Goal: Task Accomplishment & Management: Use online tool/utility

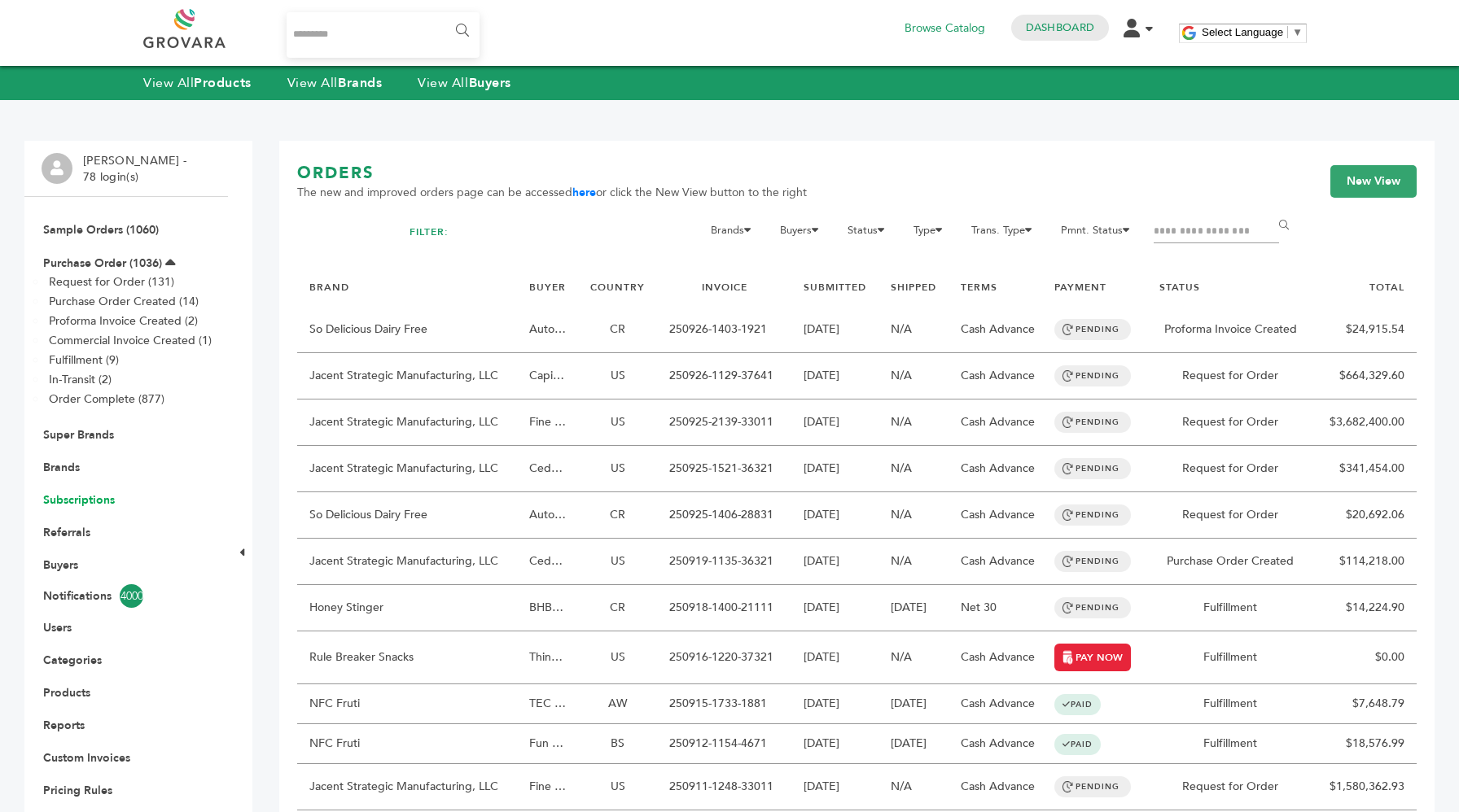
click at [86, 503] on link "Subscriptions" at bounding box center [78, 500] width 72 height 16
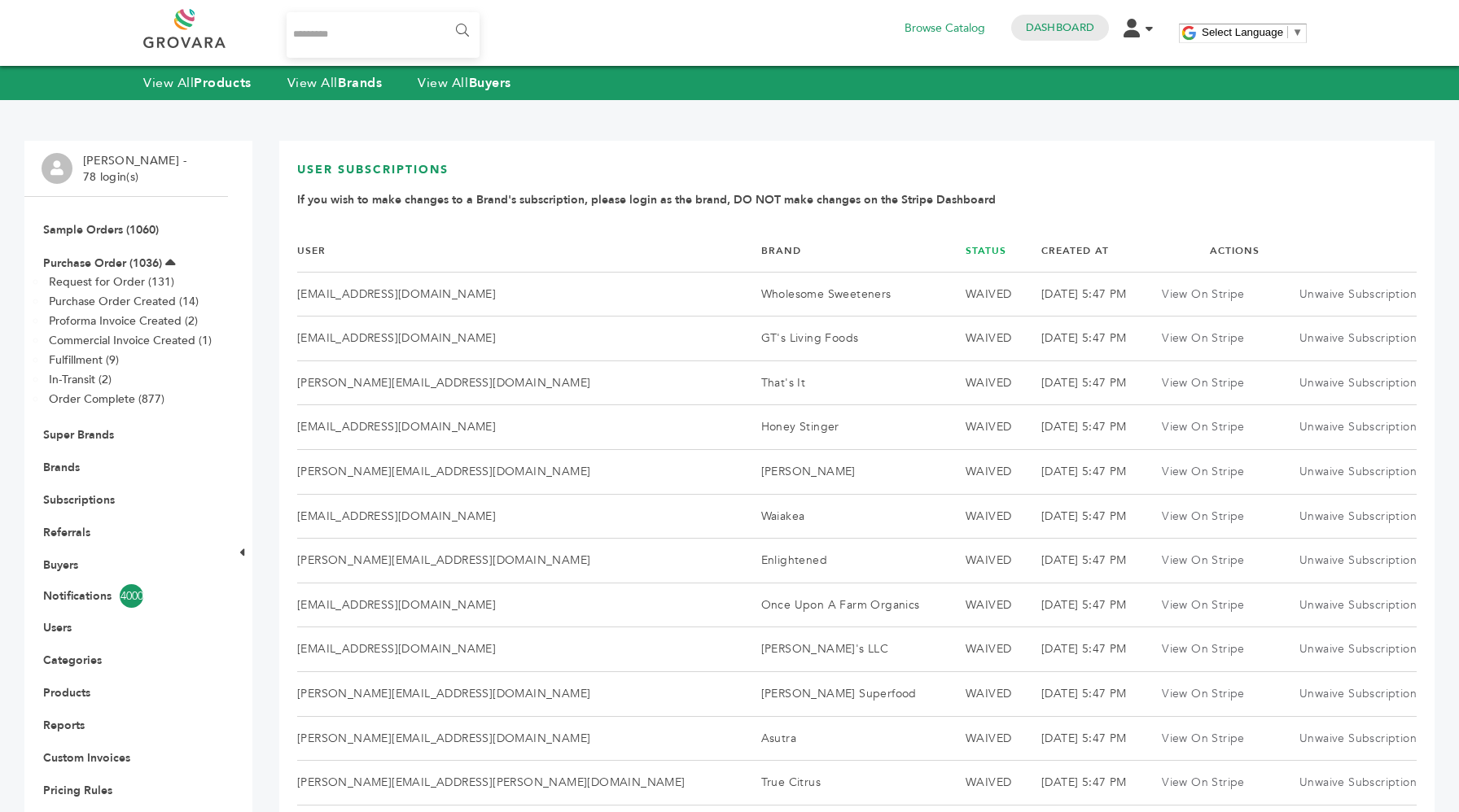
click at [965, 247] on link "Status" at bounding box center [985, 251] width 40 height 13
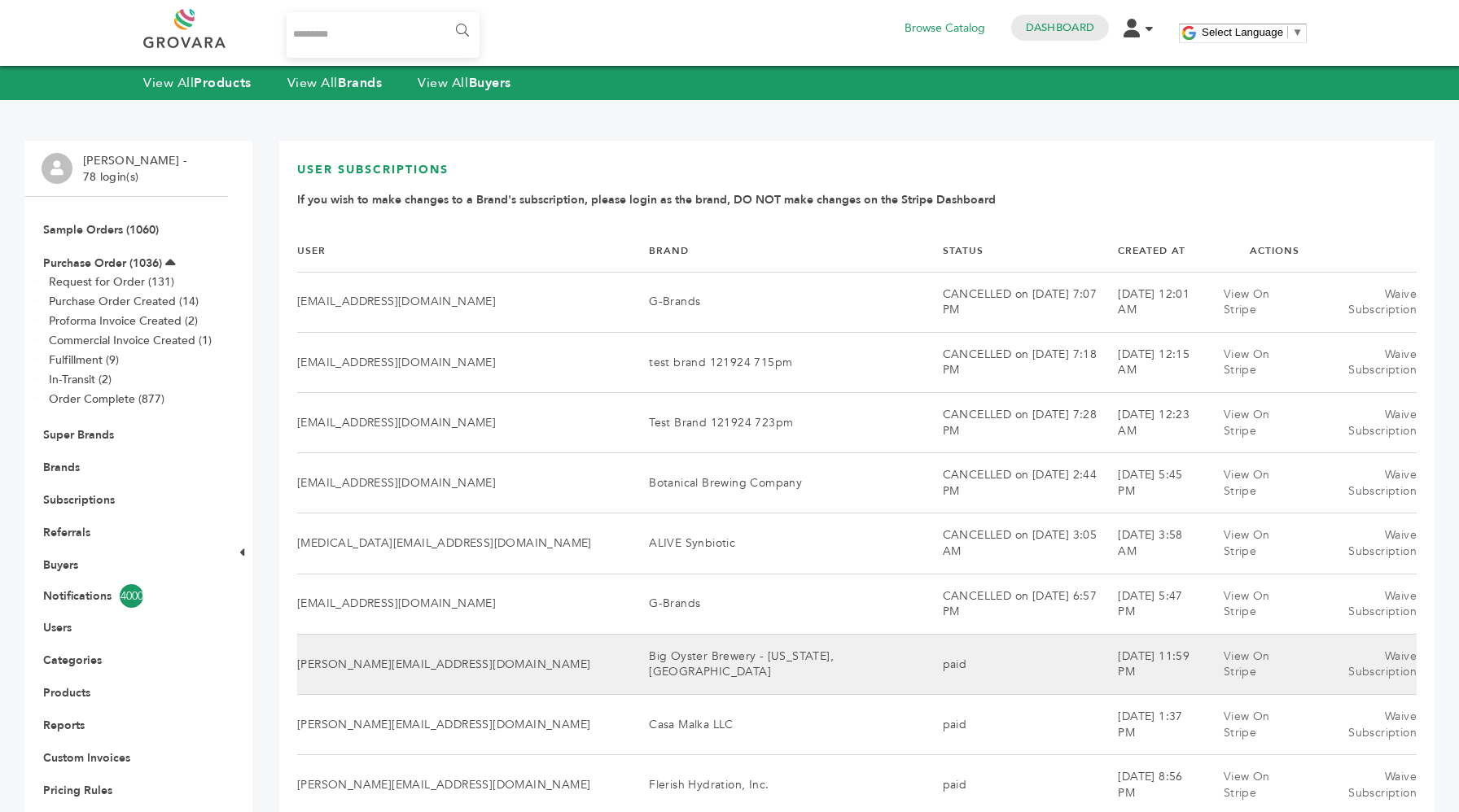
click at [776, 634] on td "Big Oyster Brewery - [US_STATE], [GEOGRAPHIC_DATA]" at bounding box center [775, 664] width 293 height 60
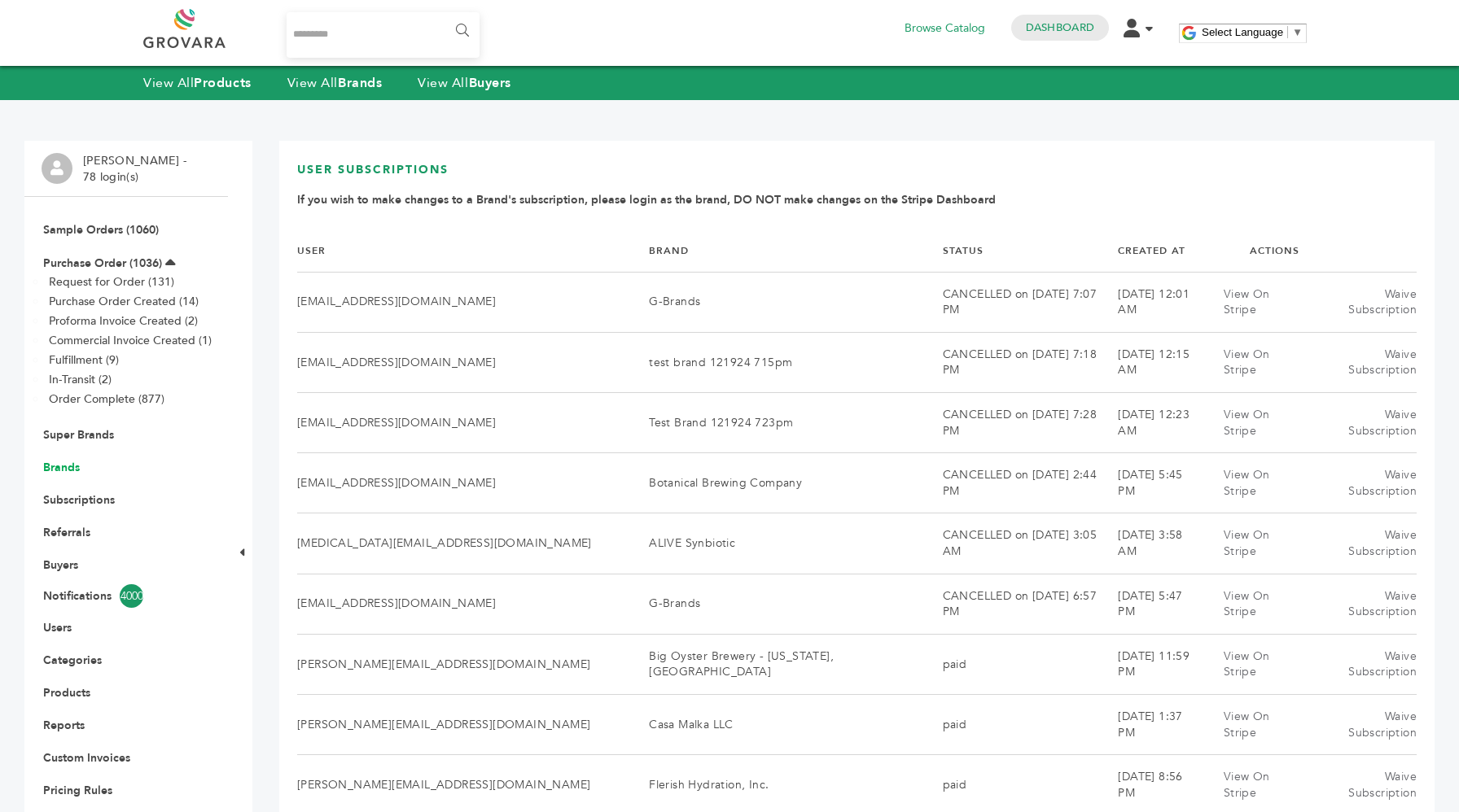
click at [64, 462] on link "Brands" at bounding box center [61, 467] width 37 height 16
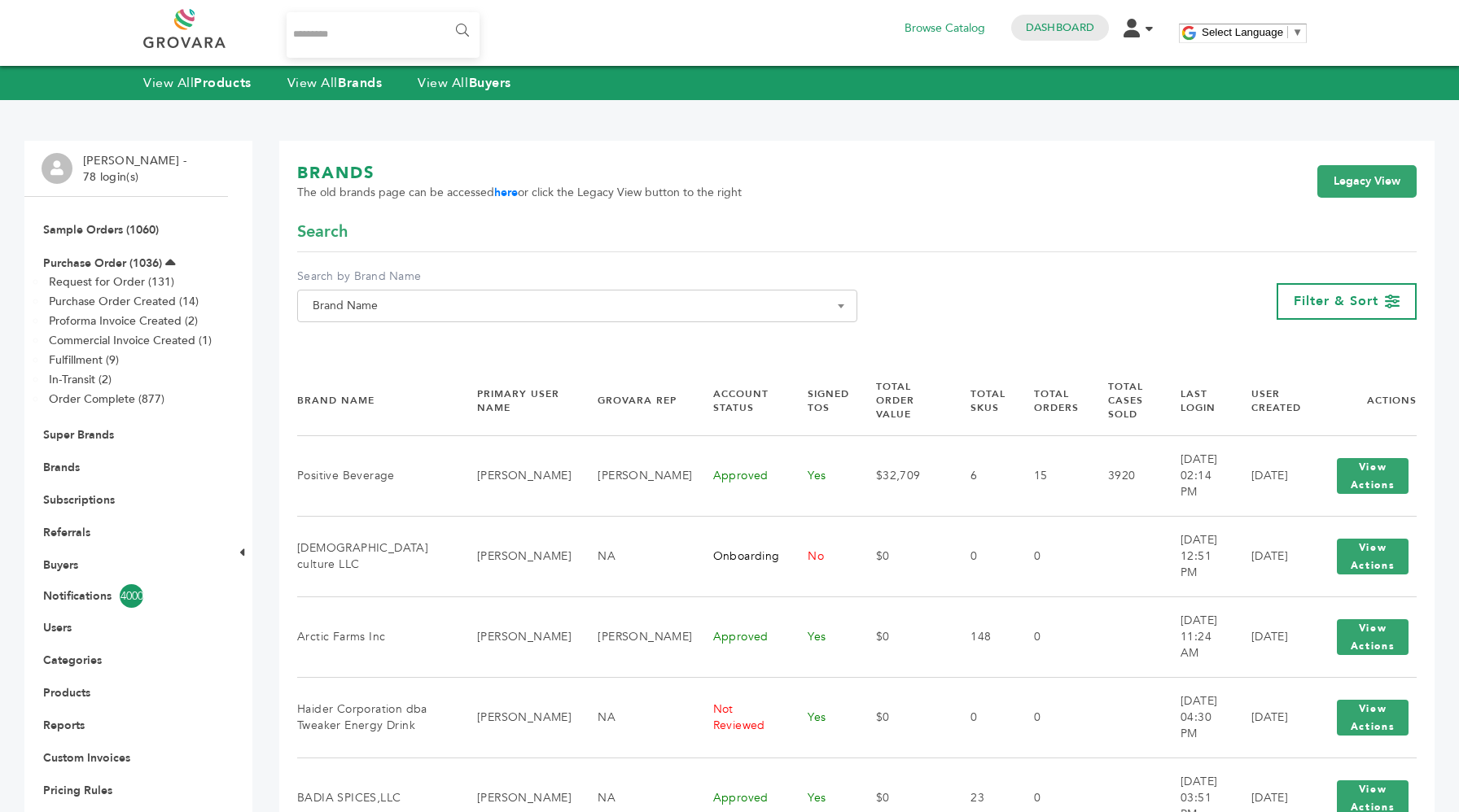
click at [421, 306] on span "Brand Name" at bounding box center [577, 306] width 542 height 23
click at [421, 332] on input "Search" at bounding box center [577, 336] width 552 height 21
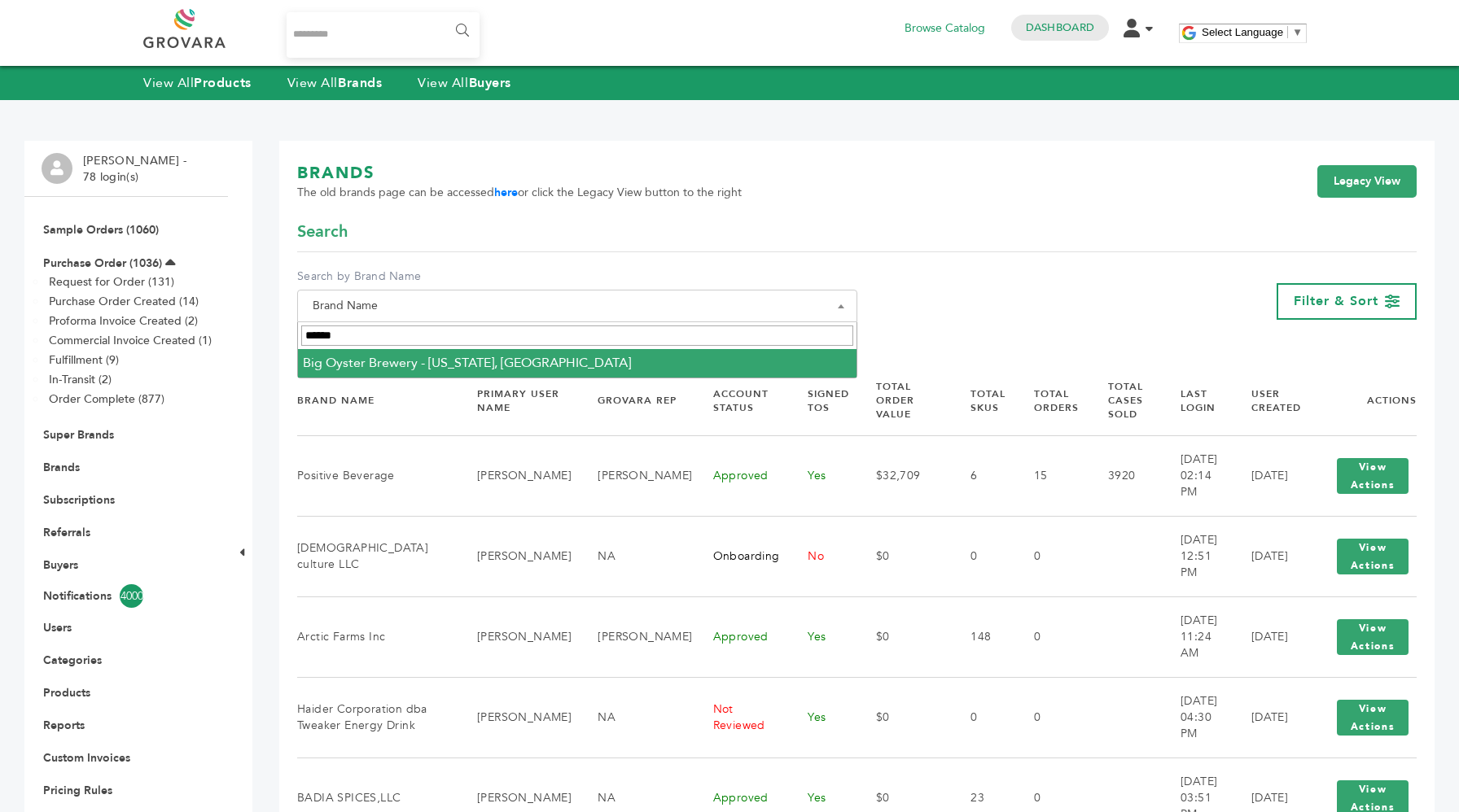
type input "******"
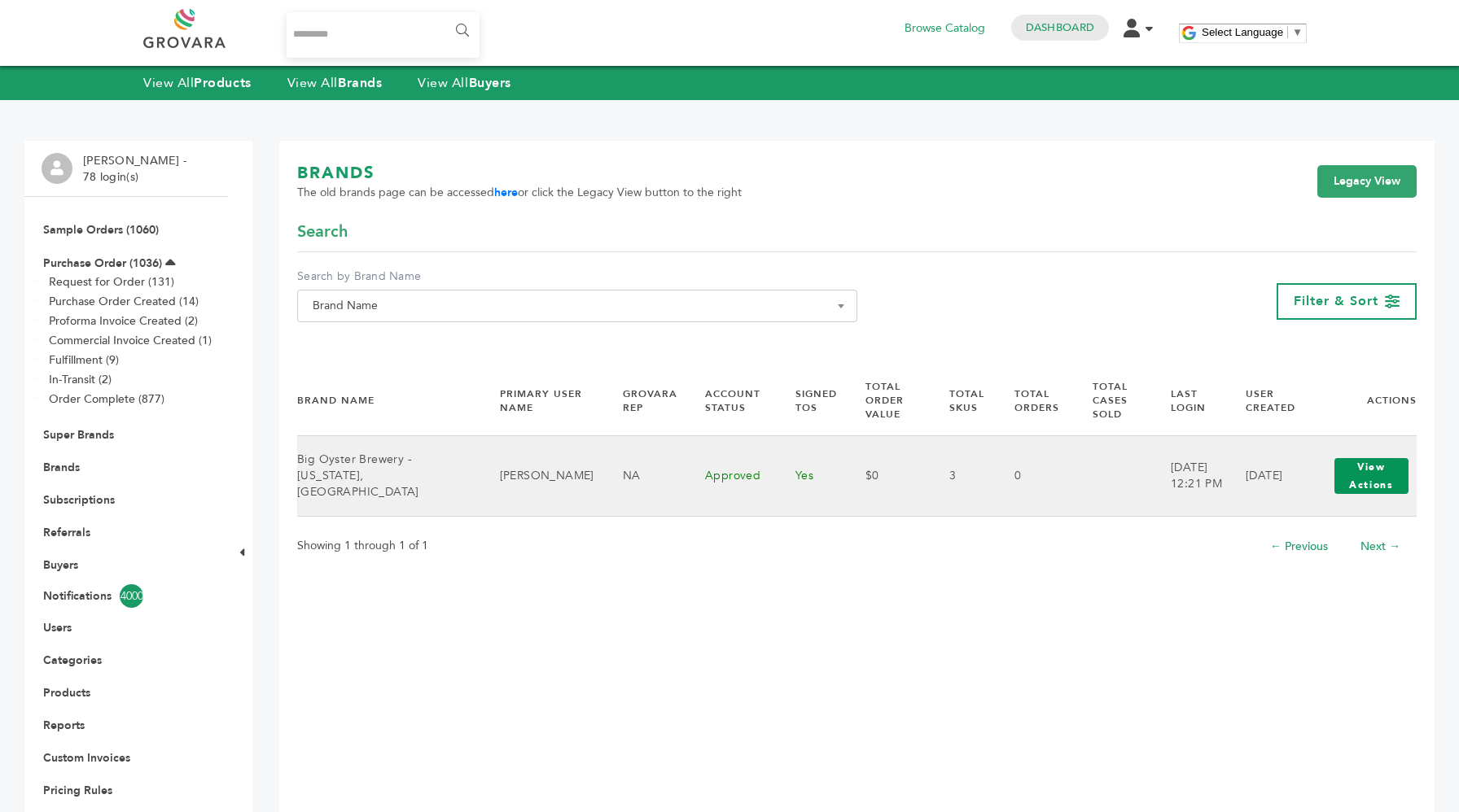
click at [1364, 480] on button "View Actions" at bounding box center [1372, 476] width 74 height 36
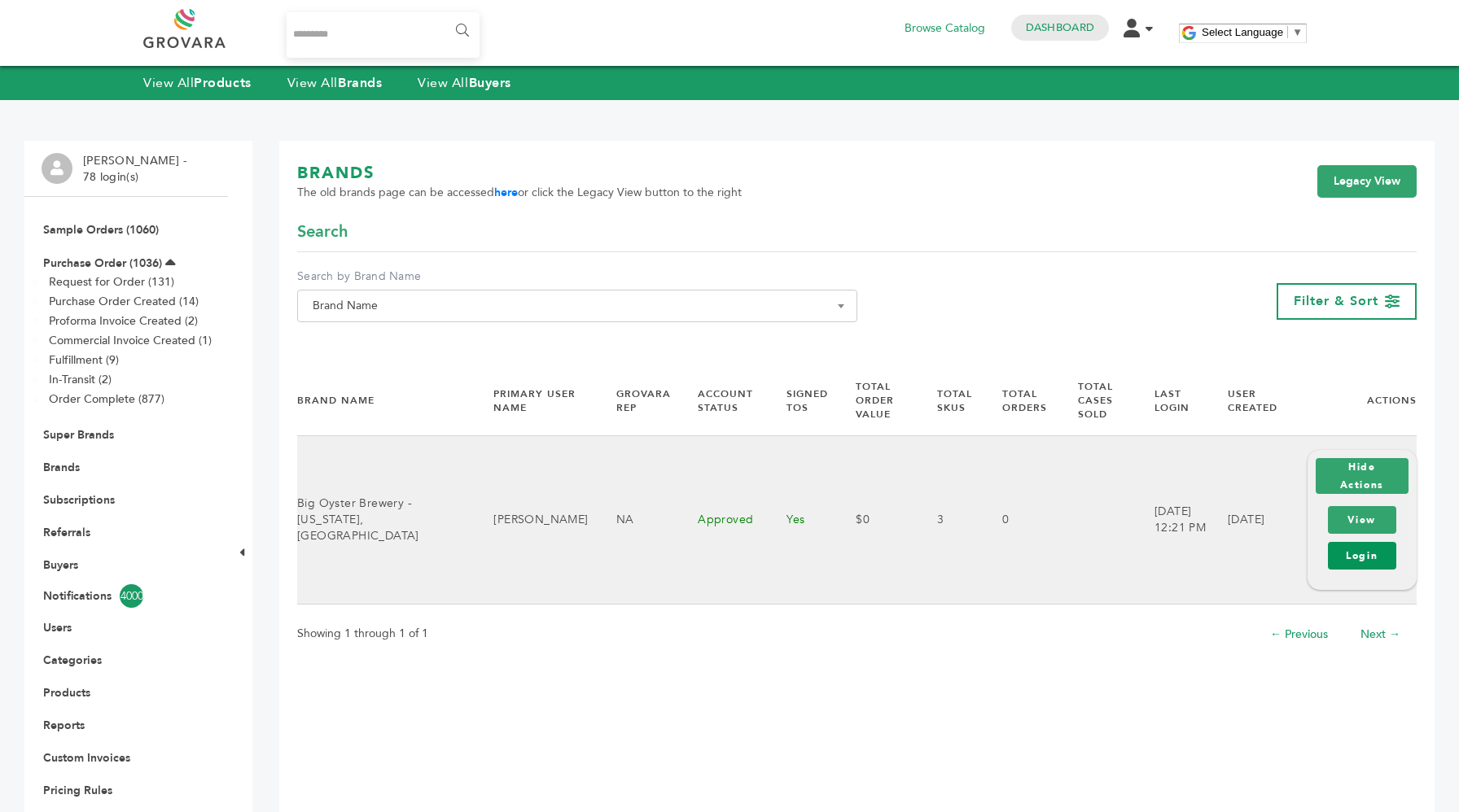
click at [1350, 556] on link "Login" at bounding box center [1363, 556] width 69 height 28
